Goal: Information Seeking & Learning: Check status

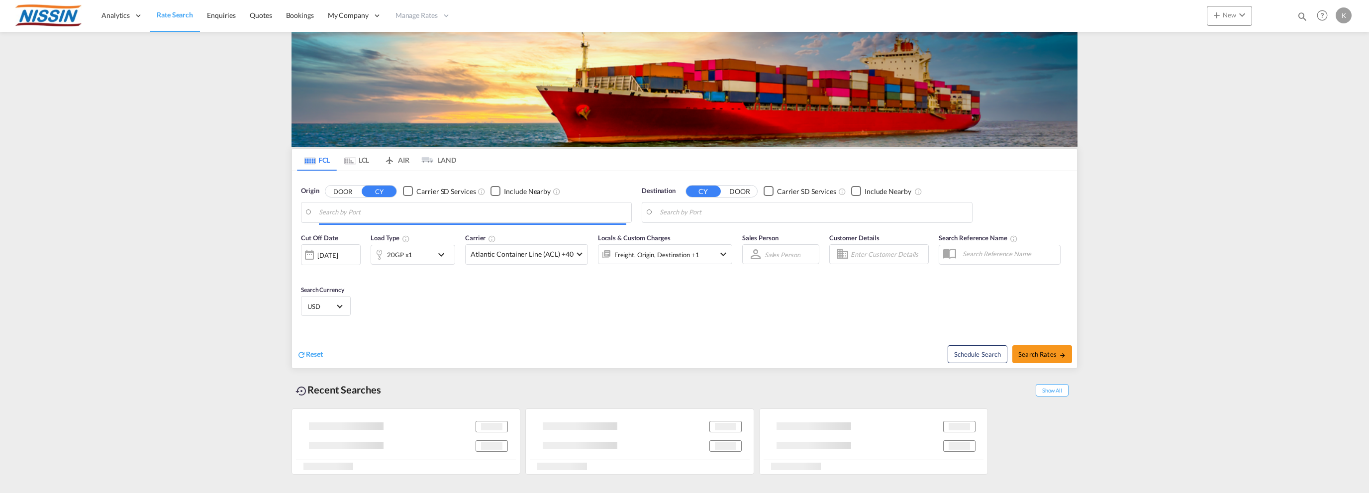
click at [1343, 14] on div "K" at bounding box center [1344, 15] width 16 height 16
type input "[GEOGRAPHIC_DATA], [GEOGRAPHIC_DATA], USLAX"
type input "[GEOGRAPHIC_DATA], JPTYO"
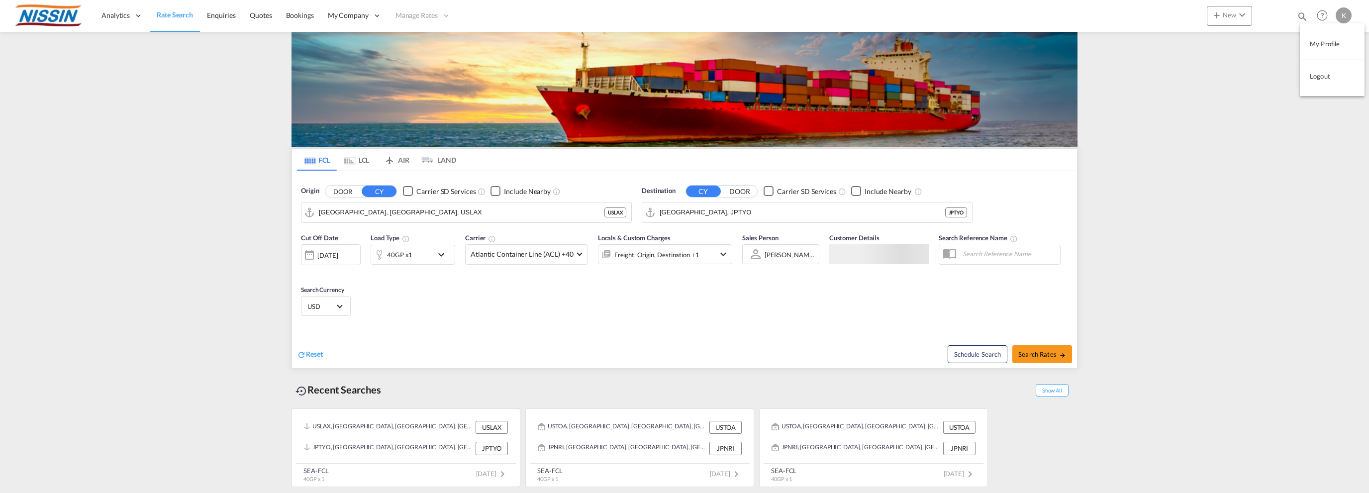
click at [1335, 40] on button "My Profile" at bounding box center [1332, 44] width 65 height 20
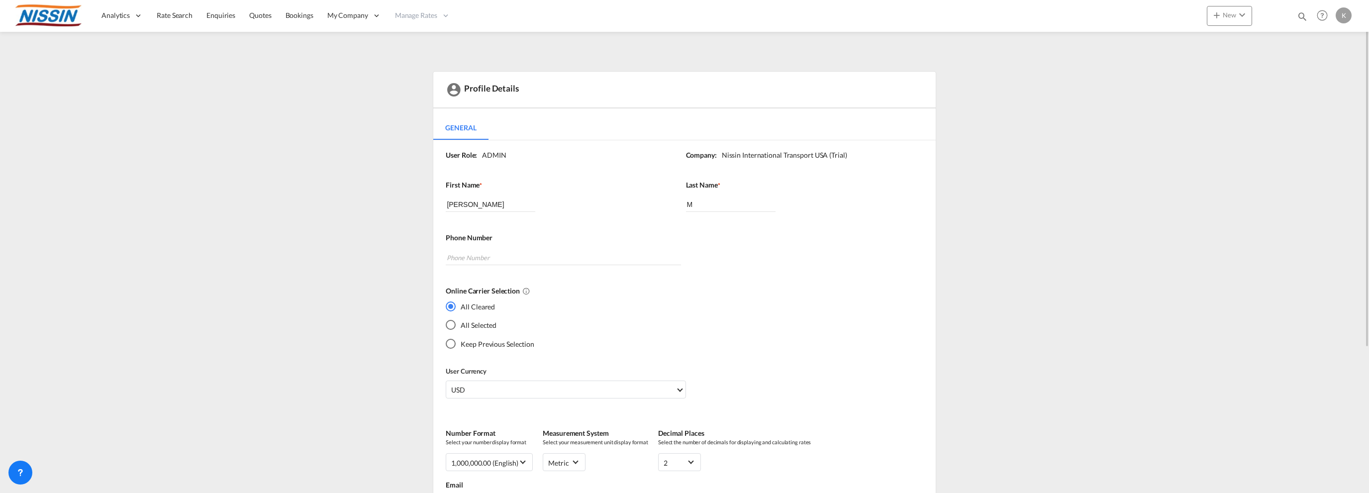
click at [1183, 71] on md-content "Analytics Reports Dashboard Rate Search Enquiries Quotes Bookings" at bounding box center [684, 246] width 1369 height 493
click at [1342, 18] on div "K" at bounding box center [1344, 15] width 16 height 16
click at [1153, 80] on md-backdrop at bounding box center [684, 246] width 1369 height 493
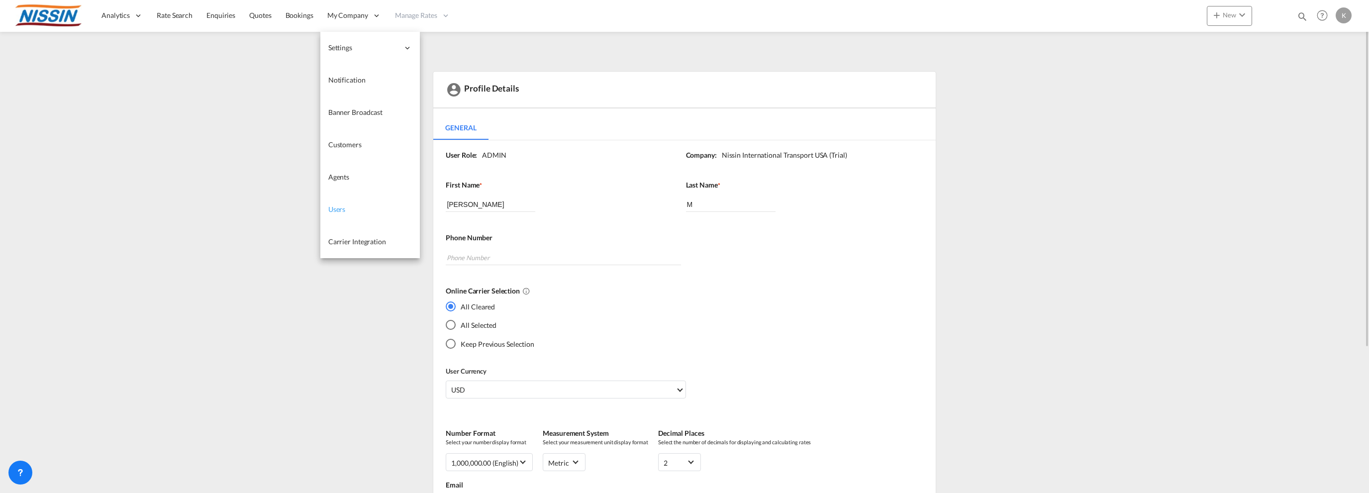
click at [334, 207] on span "Users" at bounding box center [336, 209] width 17 height 8
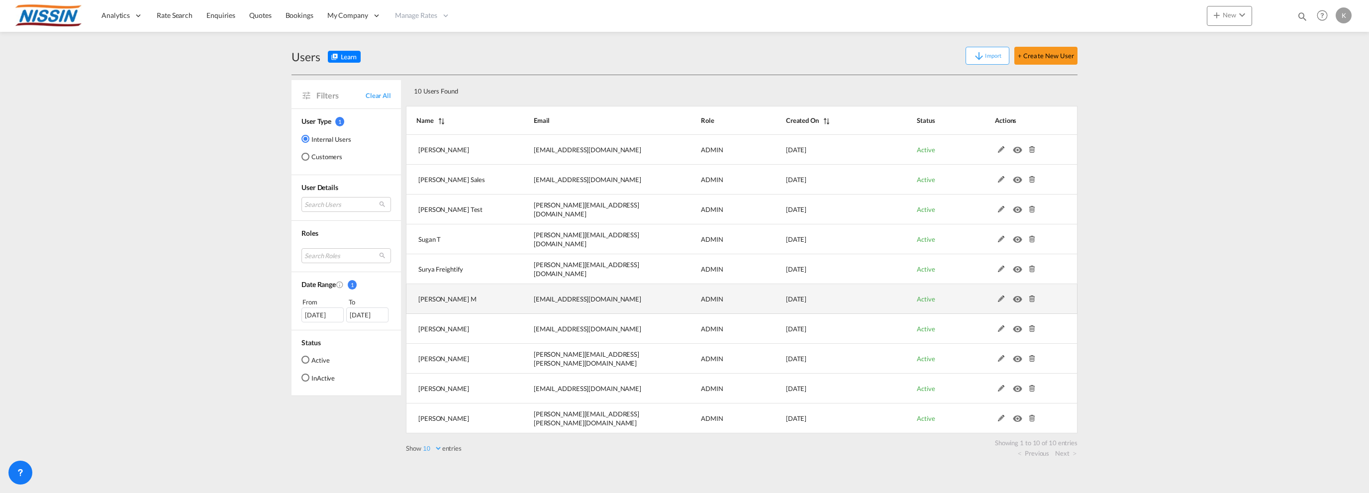
click at [1003, 299] on md-icon at bounding box center [1001, 298] width 13 height 7
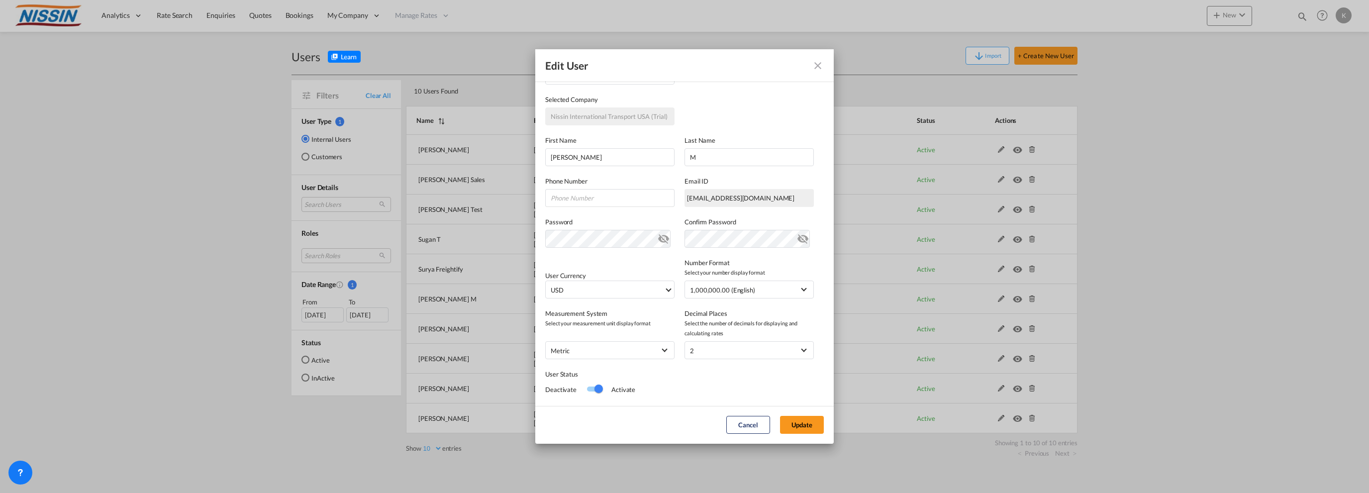
scroll to position [141, 0]
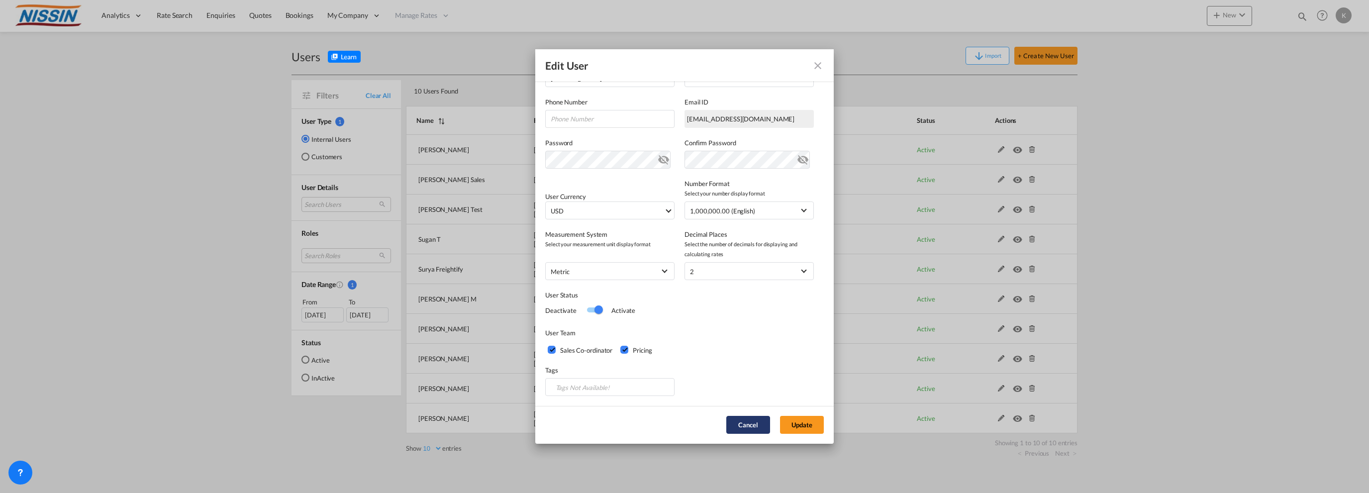
click at [743, 420] on button "Cancel" at bounding box center [748, 425] width 44 height 18
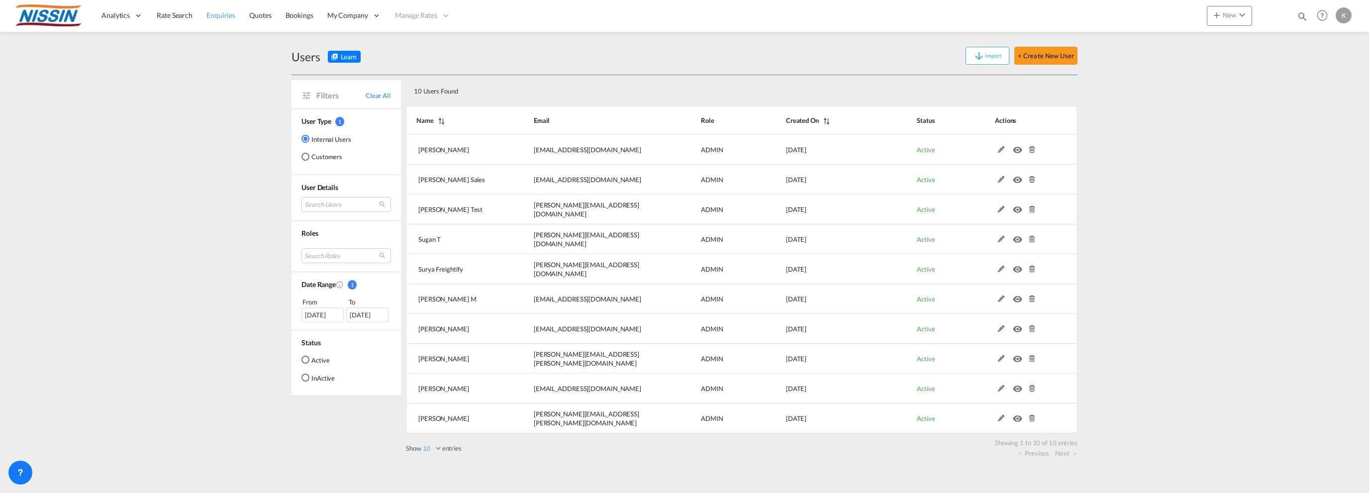
click at [225, 14] on span "Enquiries" at bounding box center [220, 15] width 29 height 8
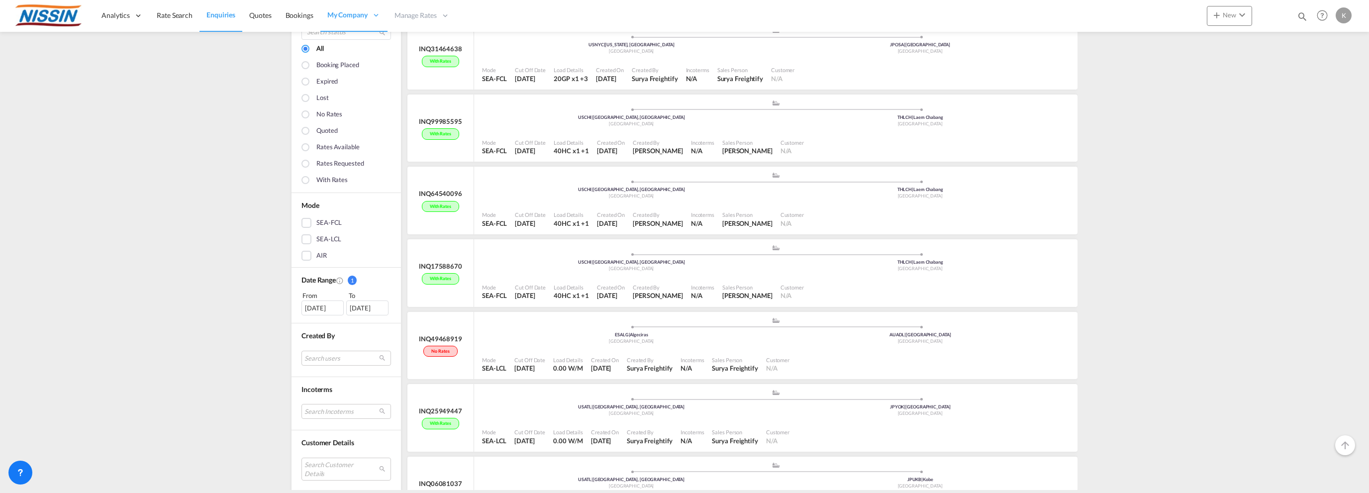
scroll to position [297, 0]
click at [517, 328] on ul ".a{fill:#aaa8ad;} .a{fill:#aaa8ad;} ESALG | Algeciras Spain AUADL | [GEOGRAPHIC…" at bounding box center [775, 328] width 577 height 5
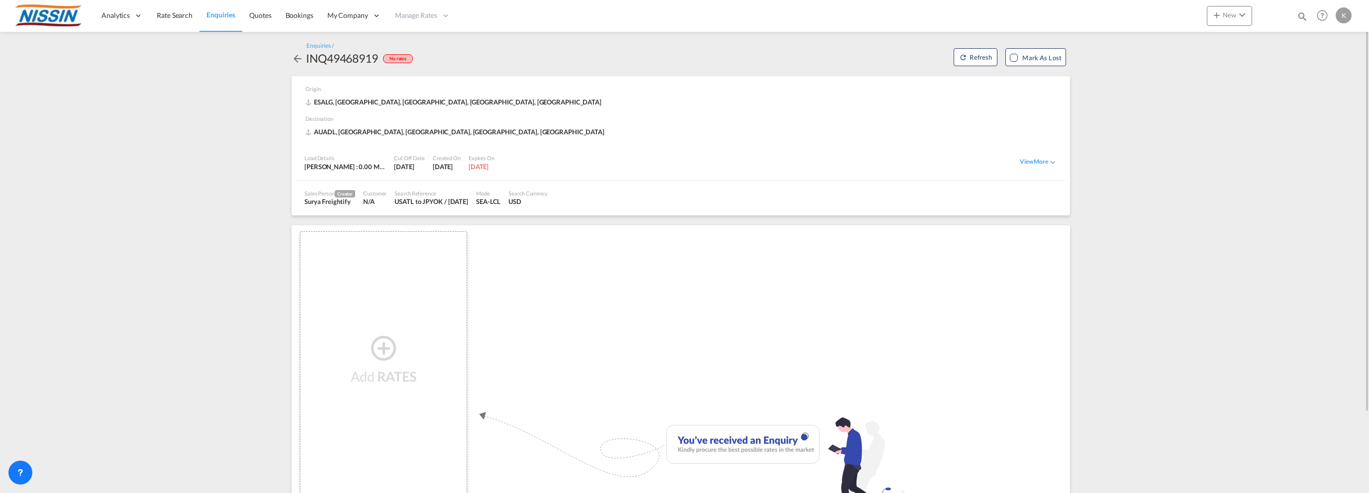
click at [294, 56] on md-icon "icon-arrow-left" at bounding box center [297, 59] width 12 height 12
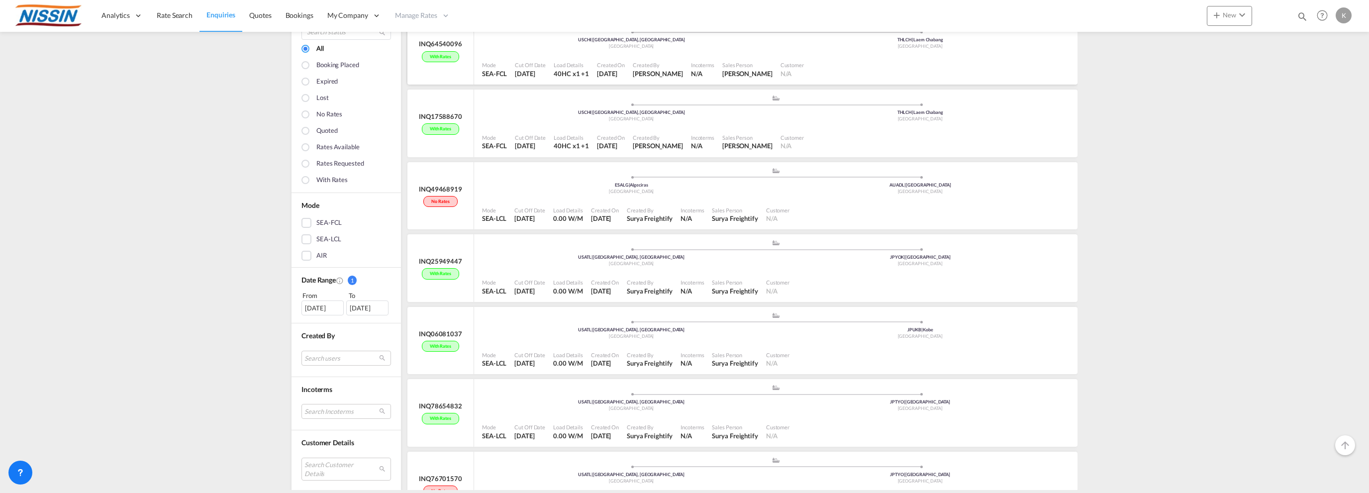
scroll to position [447, 0]
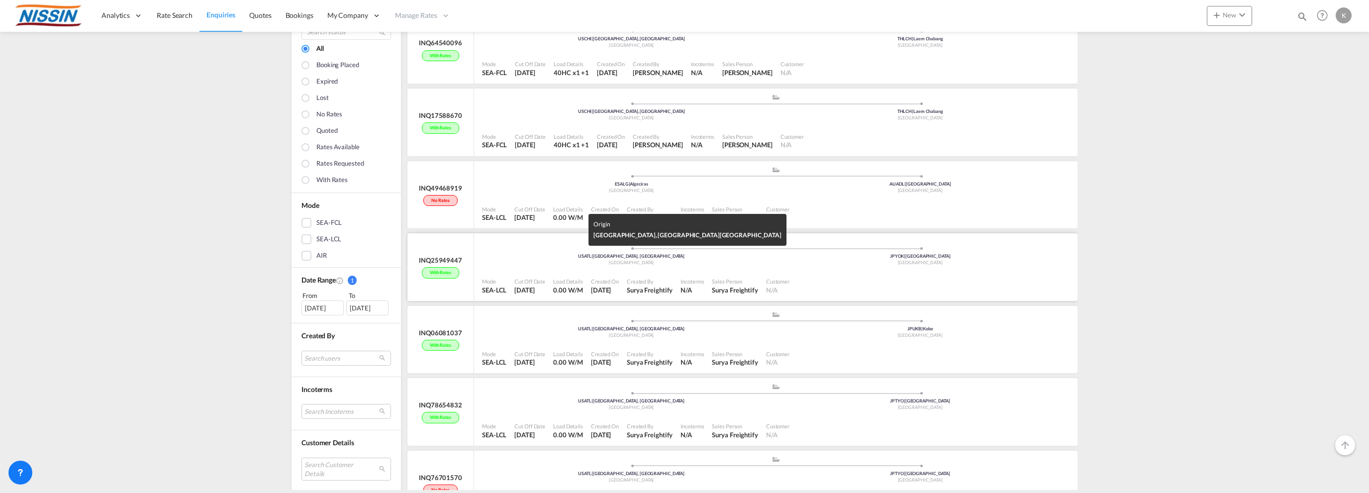
click at [556, 260] on div "[GEOGRAPHIC_DATA]" at bounding box center [631, 263] width 289 height 6
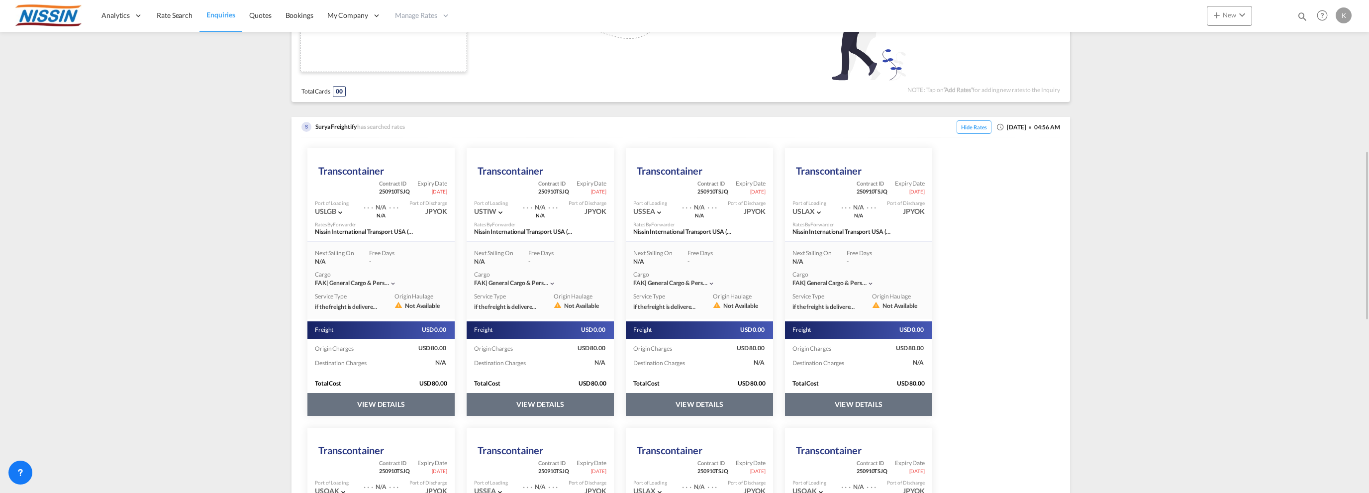
scroll to position [439, 0]
click at [446, 151] on div at bounding box center [419, 163] width 71 height 31
click at [1347, 17] on div "K" at bounding box center [1344, 15] width 16 height 16
click at [1327, 75] on button "Logout" at bounding box center [1332, 76] width 65 height 20
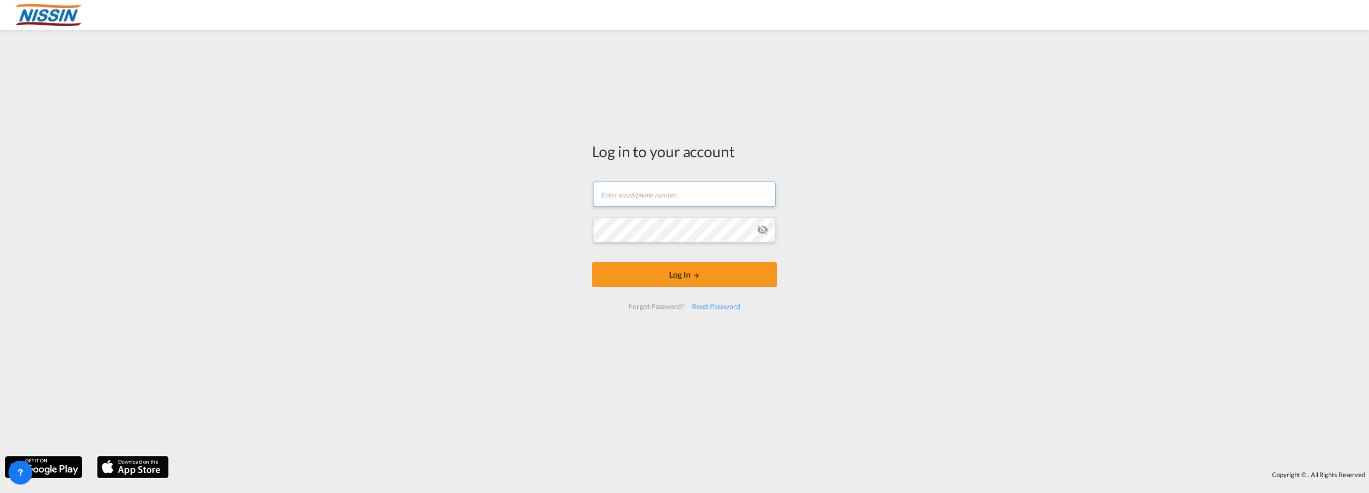
type input "[EMAIL_ADDRESS][DOMAIN_NAME]"
click at [602, 276] on button "Log In" at bounding box center [684, 274] width 185 height 25
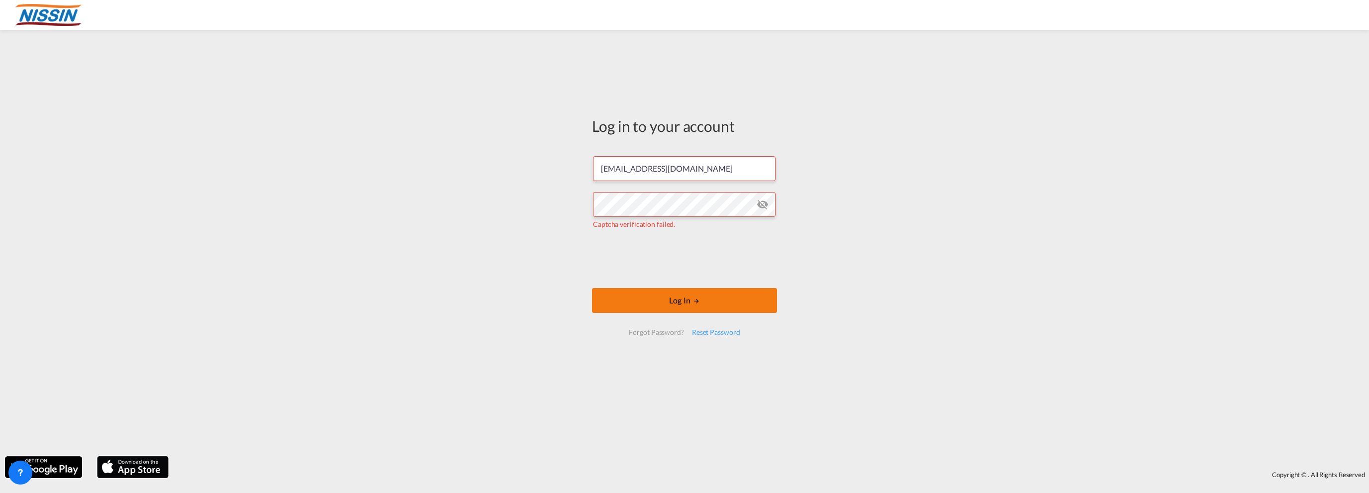
click at [648, 299] on button "Log In" at bounding box center [684, 300] width 185 height 25
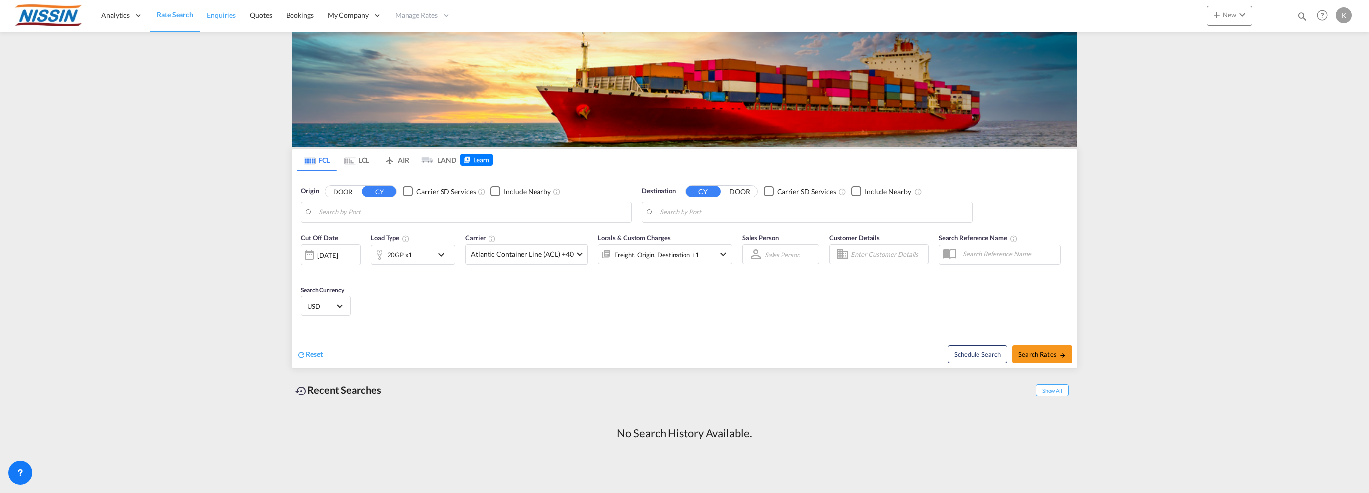
click at [220, 16] on span "Enquiries" at bounding box center [221, 15] width 29 height 8
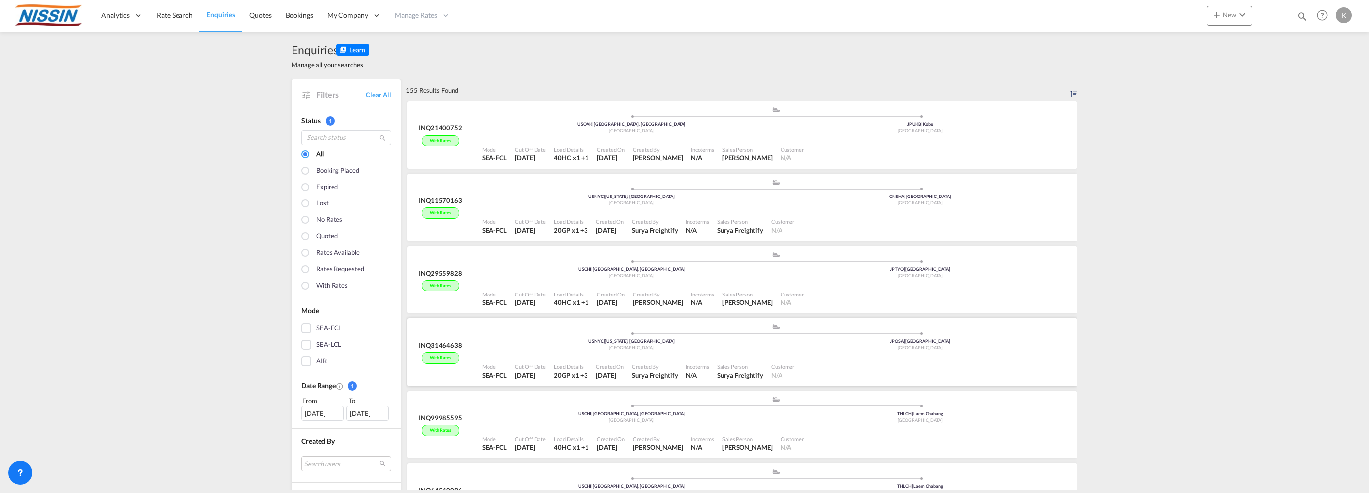
click at [567, 343] on div "USNYC | [US_STATE], [GEOGRAPHIC_DATA]" at bounding box center [631, 341] width 289 height 6
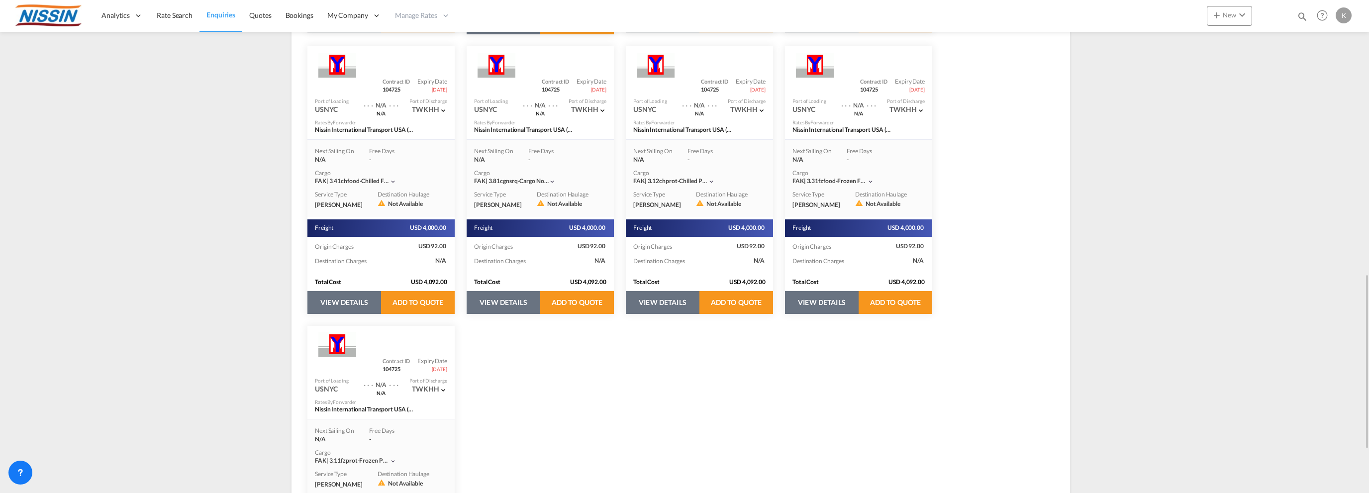
scroll to position [774, 0]
click at [660, 383] on div "Evergreen Line Contract ID SC100104 Expiry Date [DATE] Port of Loading USNYC . …" at bounding box center [680, 39] width 759 height 1127
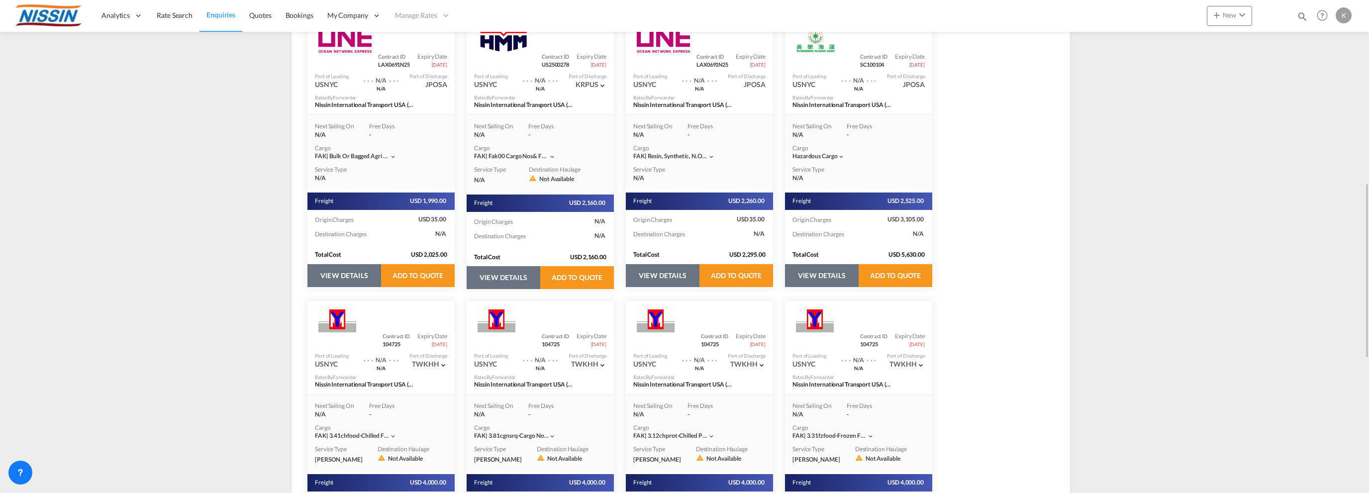
scroll to position [519, 0]
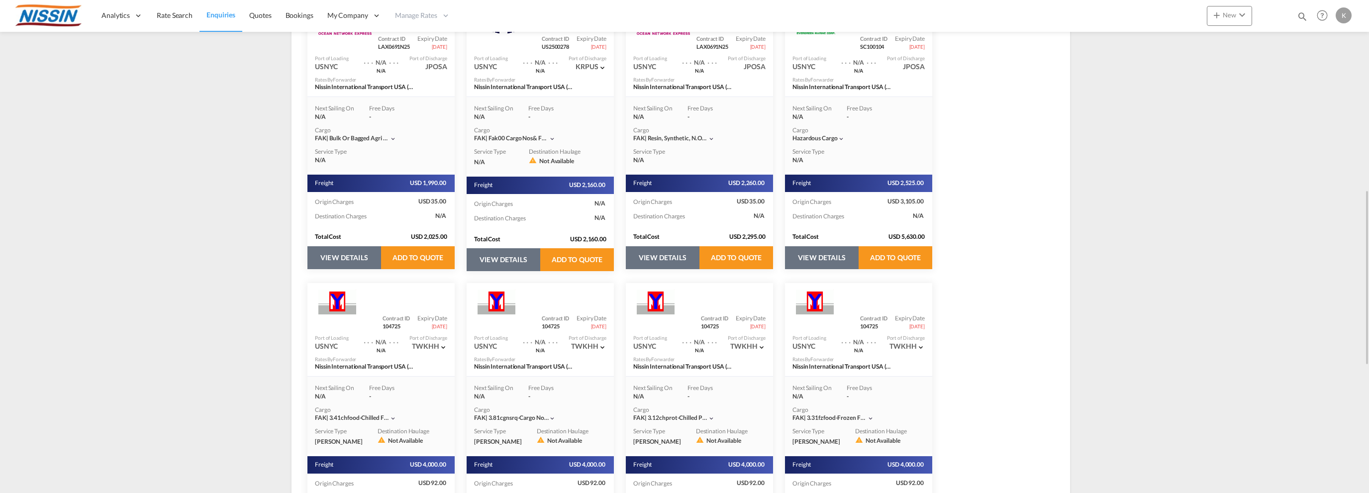
scroll to position [538, 0]
click at [921, 285] on div "[PERSON_NAME] Line" at bounding box center [858, 298] width 147 height 31
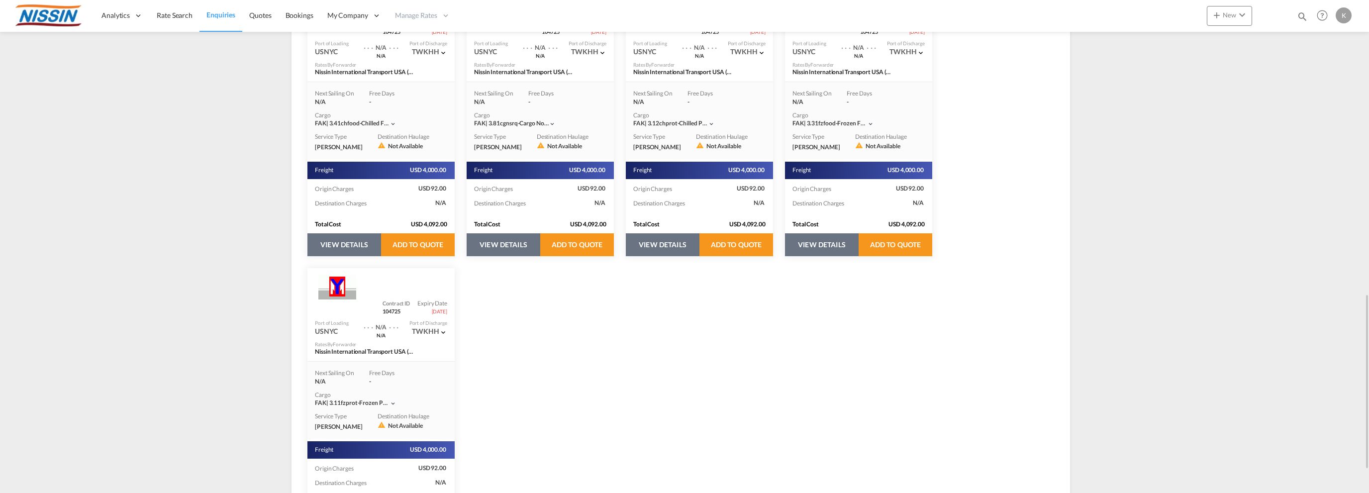
scroll to position [832, 0]
click at [446, 273] on div "[PERSON_NAME] Line" at bounding box center [380, 283] width 147 height 31
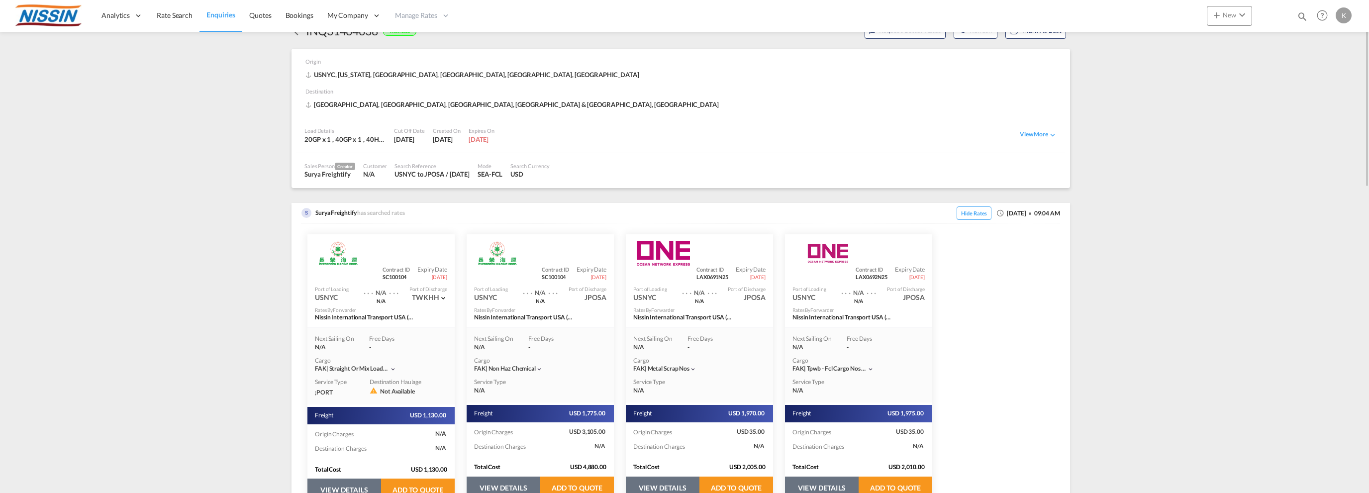
scroll to position [0, 0]
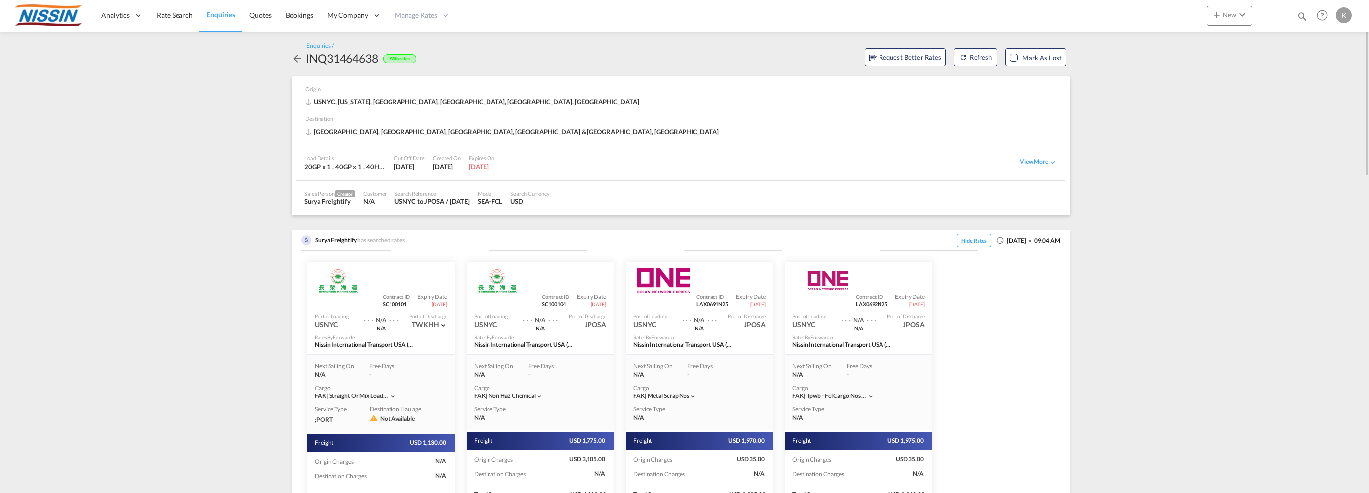
click at [1340, 15] on div "K" at bounding box center [1344, 15] width 16 height 16
click at [1329, 78] on button "Logout" at bounding box center [1332, 76] width 65 height 20
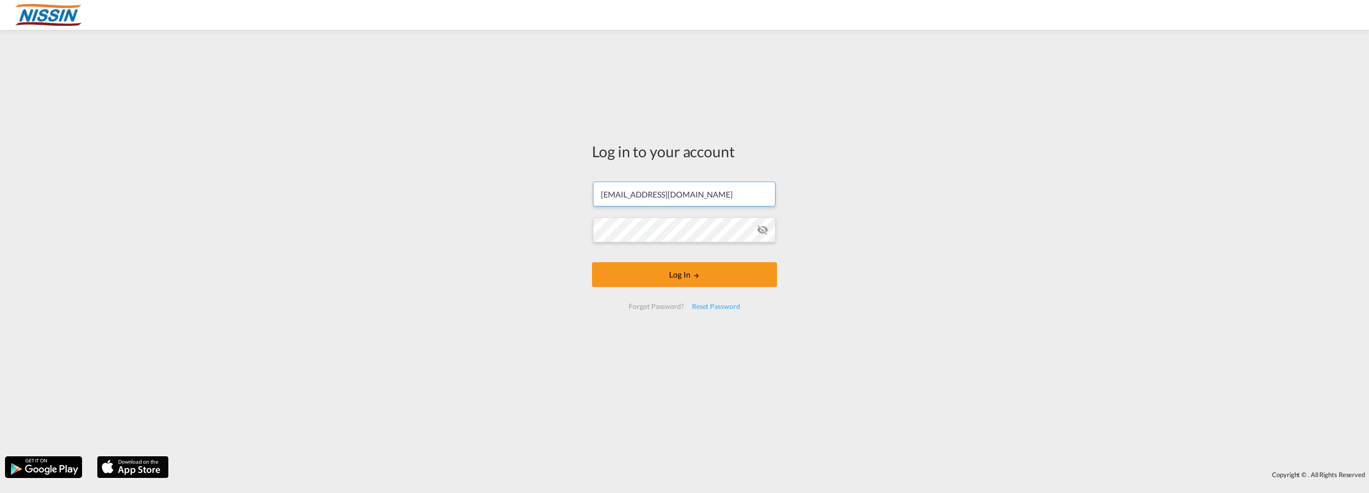
click at [724, 192] on input "[EMAIL_ADDRESS][DOMAIN_NAME]" at bounding box center [684, 194] width 183 height 25
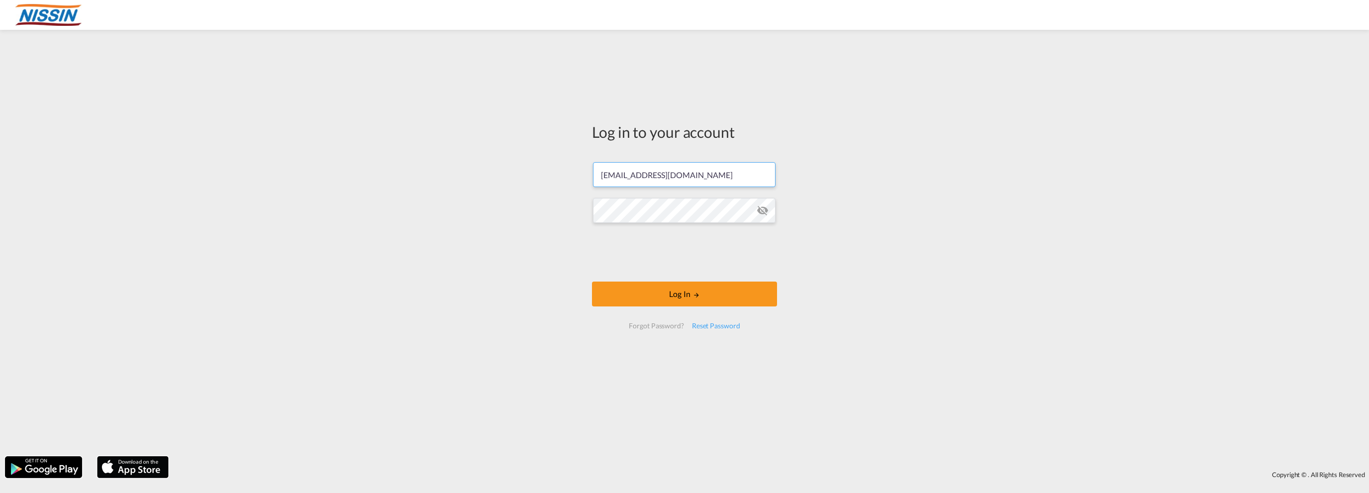
type input "[EMAIL_ADDRESS][DOMAIN_NAME]"
click at [712, 290] on button "Log In" at bounding box center [684, 294] width 185 height 25
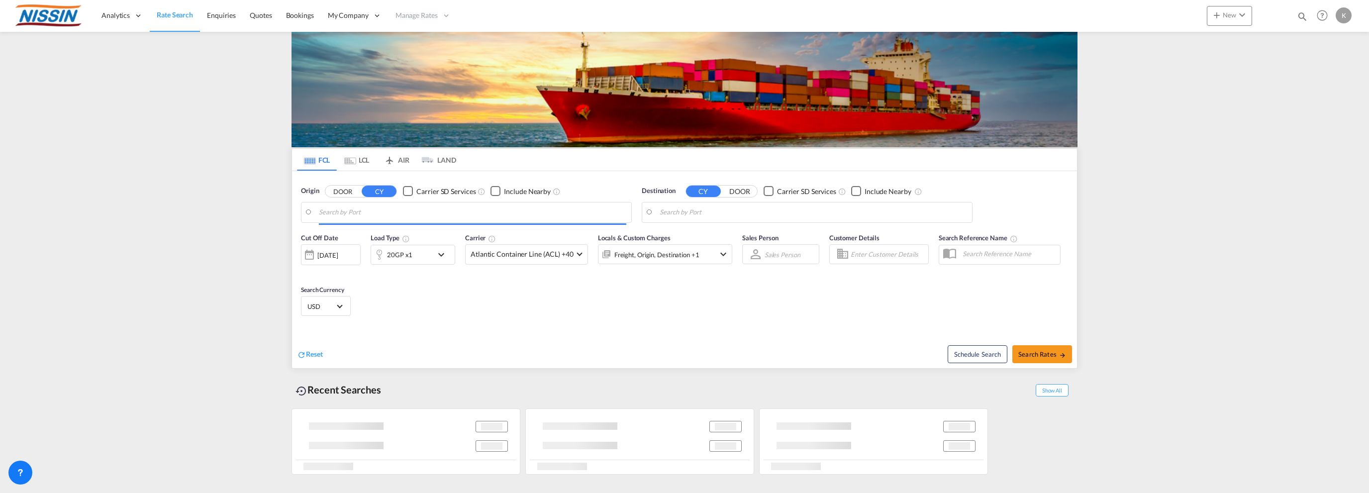
type input "[GEOGRAPHIC_DATA], [GEOGRAPHIC_DATA], USLAX"
type input "[GEOGRAPHIC_DATA], JPTYO"
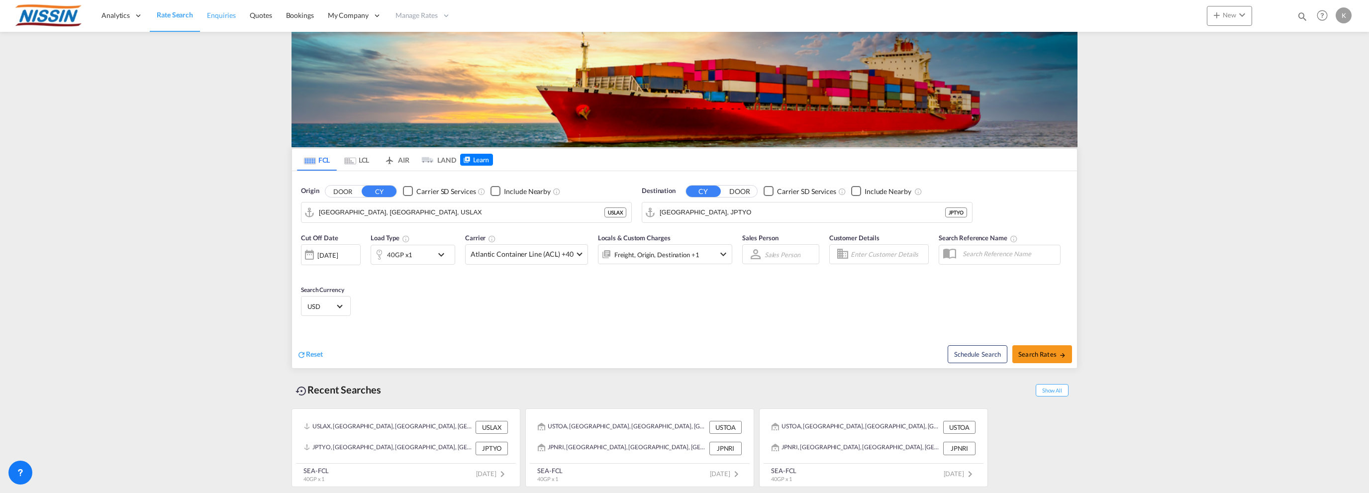
click at [219, 15] on span "Enquiries" at bounding box center [221, 15] width 29 height 8
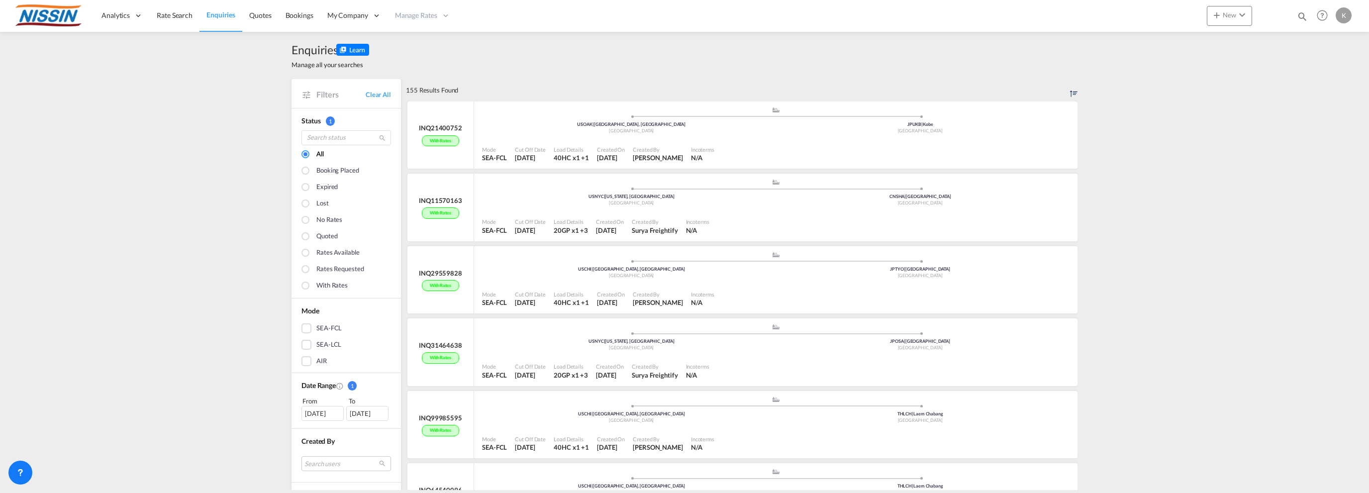
click at [190, 87] on div "Enquiries Manage all your searches Filters Clear All Status 1 All Booking place…" at bounding box center [684, 261] width 1369 height 458
